Goal: Entertainment & Leisure: Consume media (video, audio)

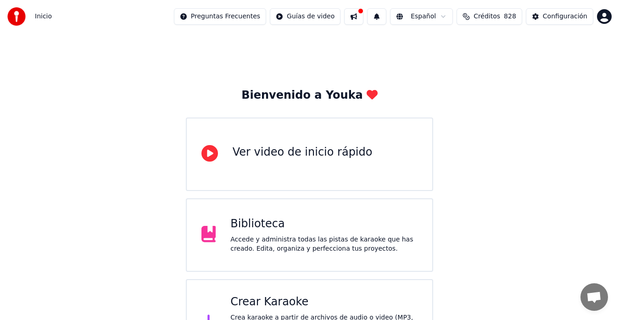
click at [268, 226] on div "Biblioteca" at bounding box center [323, 224] width 187 height 15
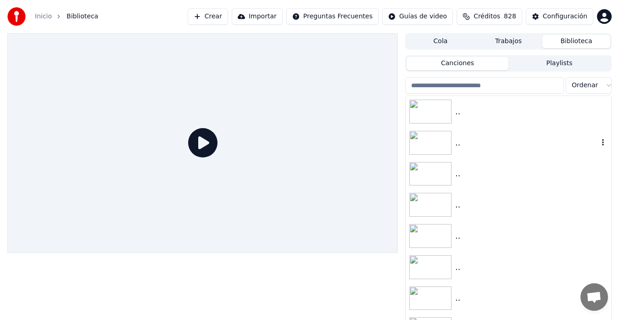
click at [435, 139] on img at bounding box center [431, 143] width 42 height 24
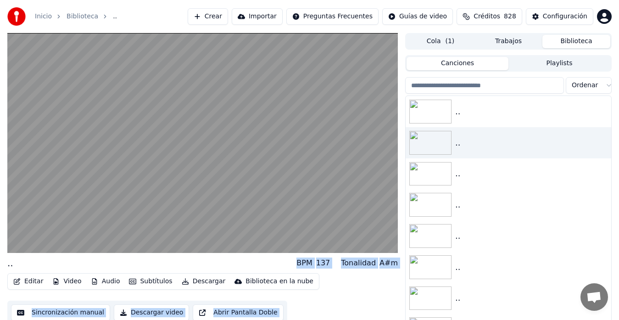
click at [333, 292] on div "Editar Video Audio Subtítulos Descargar Biblioteca en la nube Sincronización ma…" at bounding box center [202, 298] width 391 height 51
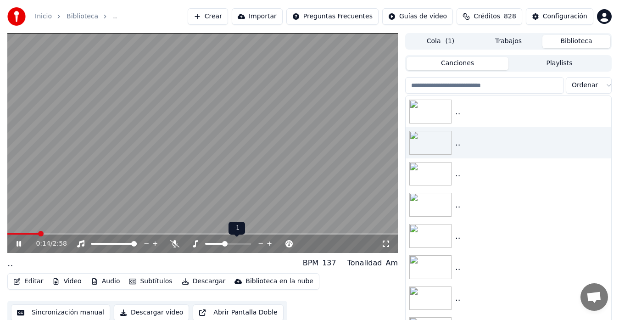
click at [224, 244] on span at bounding box center [225, 244] width 6 height 6
click at [207, 283] on button "Descargar" at bounding box center [203, 281] width 51 height 13
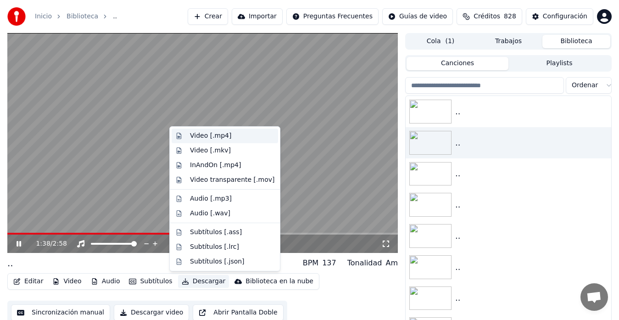
click at [221, 137] on div "Video [.mp4]" at bounding box center [210, 135] width 41 height 9
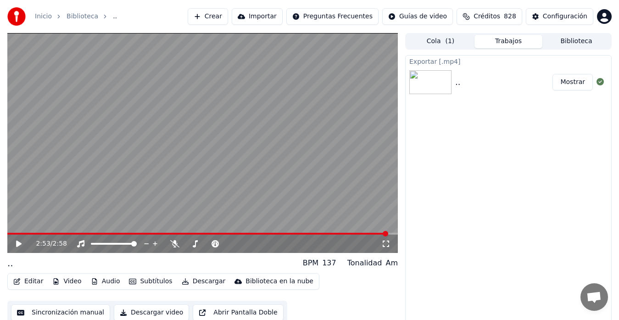
click at [572, 80] on button "Mostrar" at bounding box center [573, 82] width 40 height 17
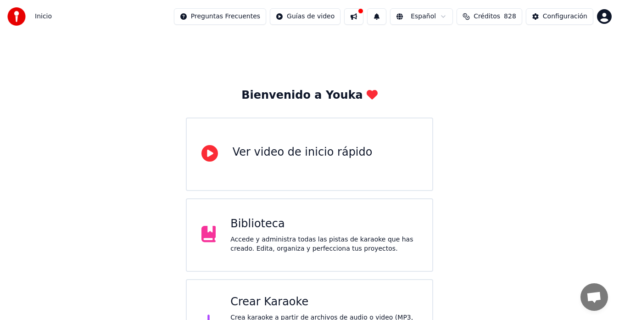
click at [281, 235] on div "Accede y administra todas las pistas de karaoke que has creado. Edita, organiza…" at bounding box center [323, 244] width 187 height 18
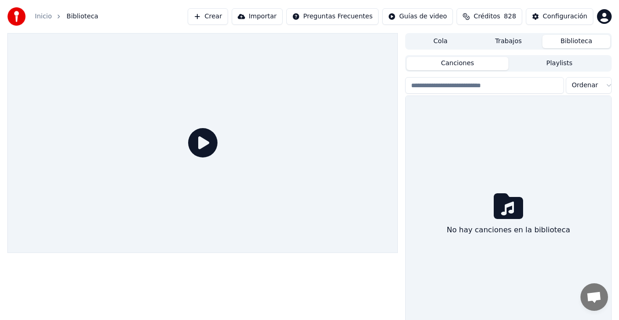
click at [281, 235] on div at bounding box center [202, 143] width 391 height 220
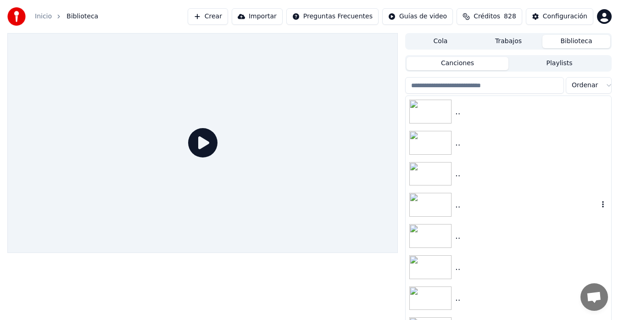
click at [435, 207] on img at bounding box center [431, 205] width 42 height 24
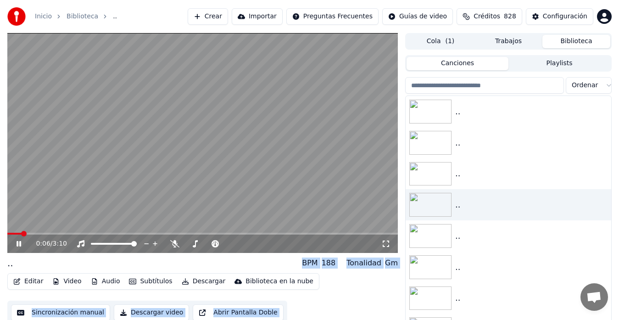
click at [339, 300] on div "Editar Video Audio Subtítulos Descargar Biblioteca en la nube Sincronización ma…" at bounding box center [202, 298] width 391 height 51
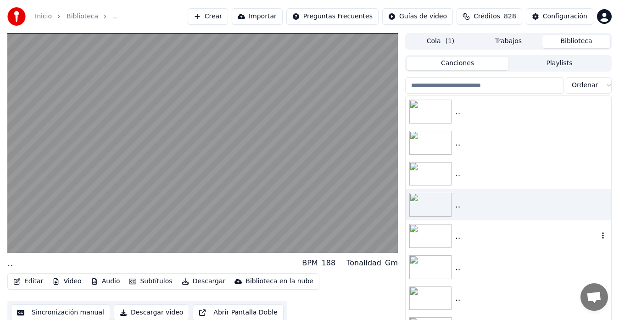
click at [430, 234] on img at bounding box center [431, 236] width 42 height 24
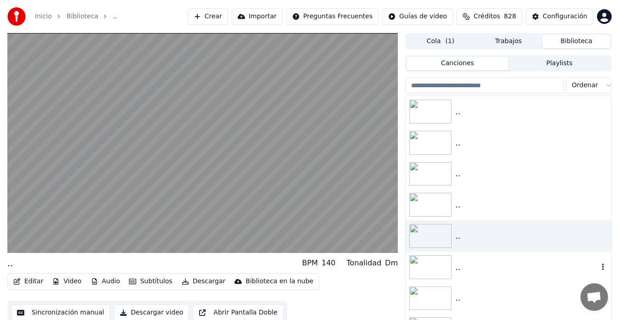
click at [433, 267] on img at bounding box center [431, 267] width 42 height 24
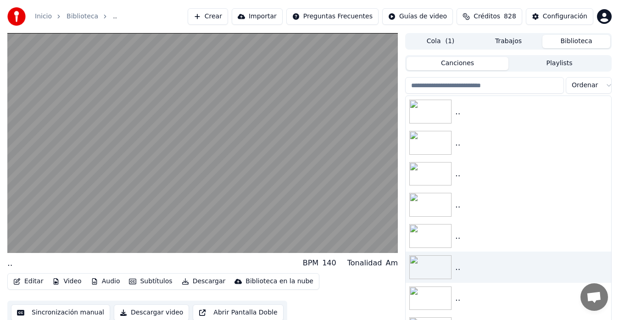
click at [433, 294] on img at bounding box center [431, 299] width 42 height 24
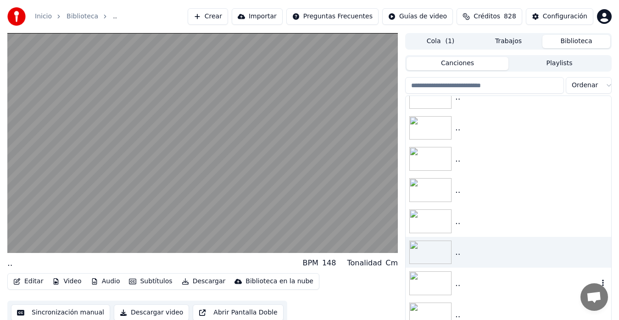
click at [433, 281] on img at bounding box center [431, 283] width 42 height 24
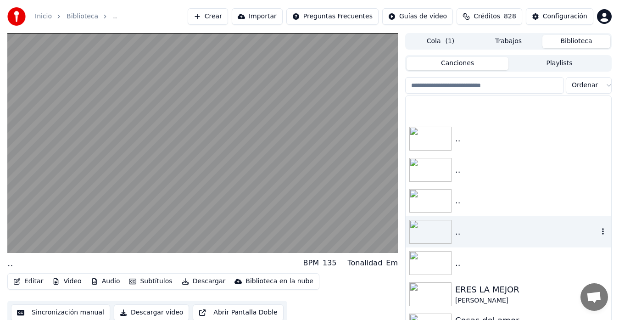
scroll to position [138, 0]
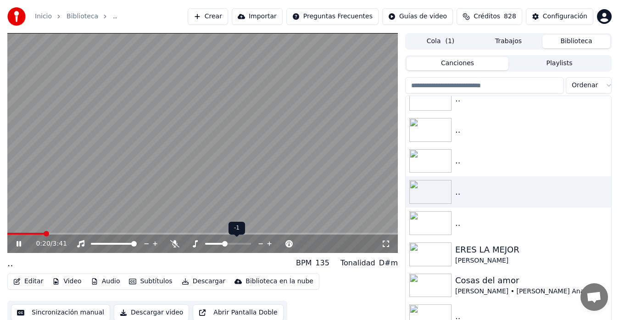
click at [225, 243] on span at bounding box center [214, 244] width 19 height 2
click at [232, 244] on span at bounding box center [232, 244] width 6 height 6
